Goal: Information Seeking & Learning: Learn about a topic

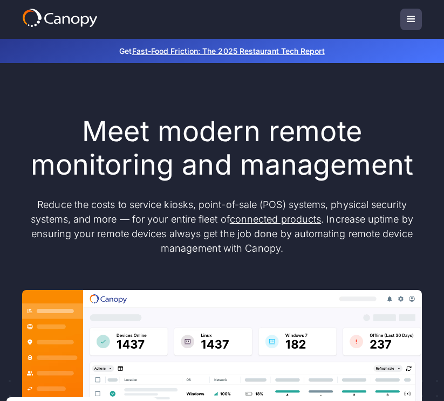
click at [414, 17] on div "menu" at bounding box center [410, 19] width 13 height 13
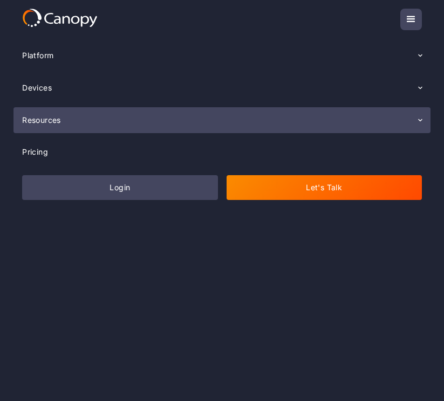
click at [128, 129] on div "Resources" at bounding box center [221, 120] width 417 height 26
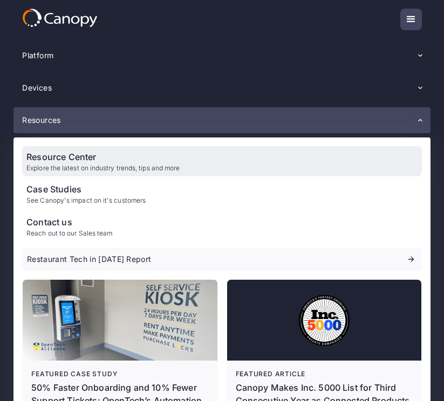
click at [108, 161] on div "Resource Center" at bounding box center [102, 156] width 153 height 13
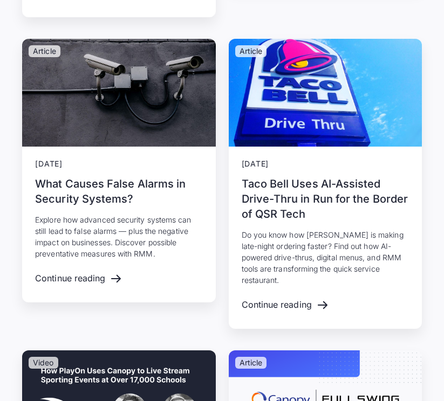
scroll to position [5462, 0]
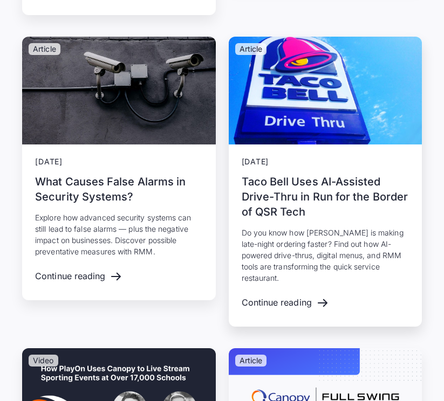
click at [312, 211] on h3 "Taco Bell Uses AI-Assisted Drive-Thru in Run for the Border of QSR Tech" at bounding box center [324, 196] width 167 height 45
